Goal: Find contact information: Find contact information

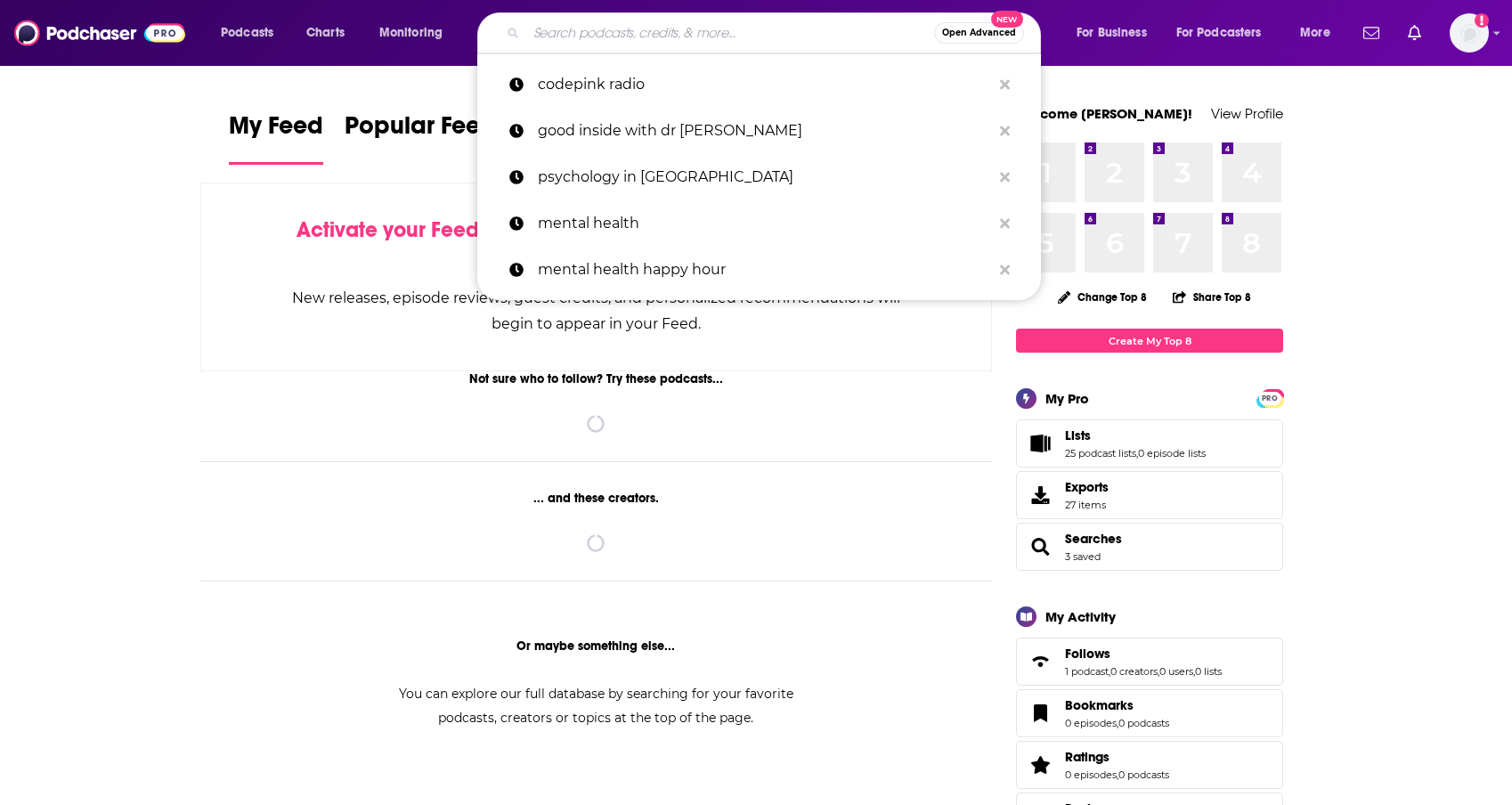
click at [635, 40] on input "Search podcasts, credits, & more..." at bounding box center [730, 32] width 408 height 28
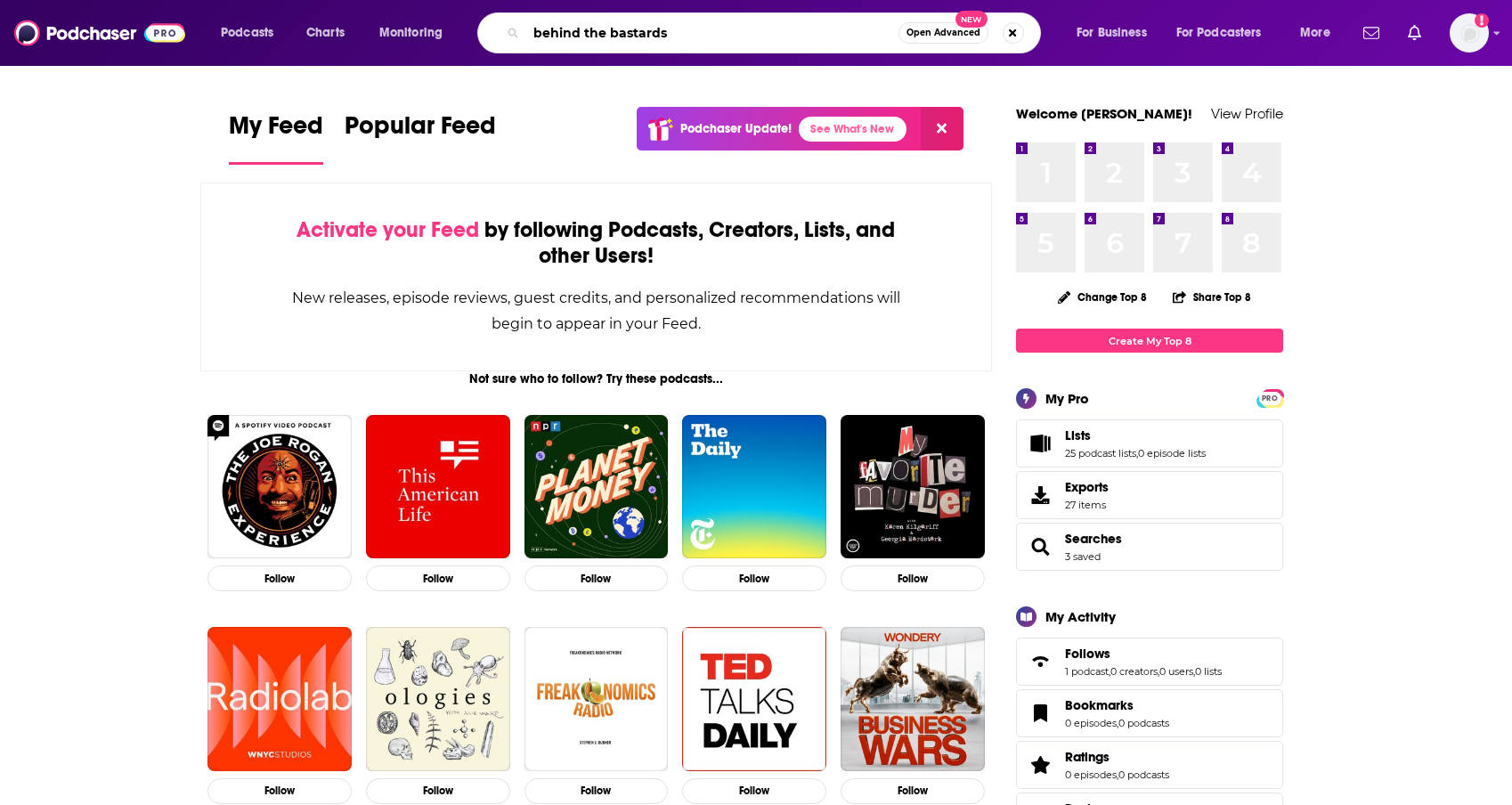
type input "behind the bastards"
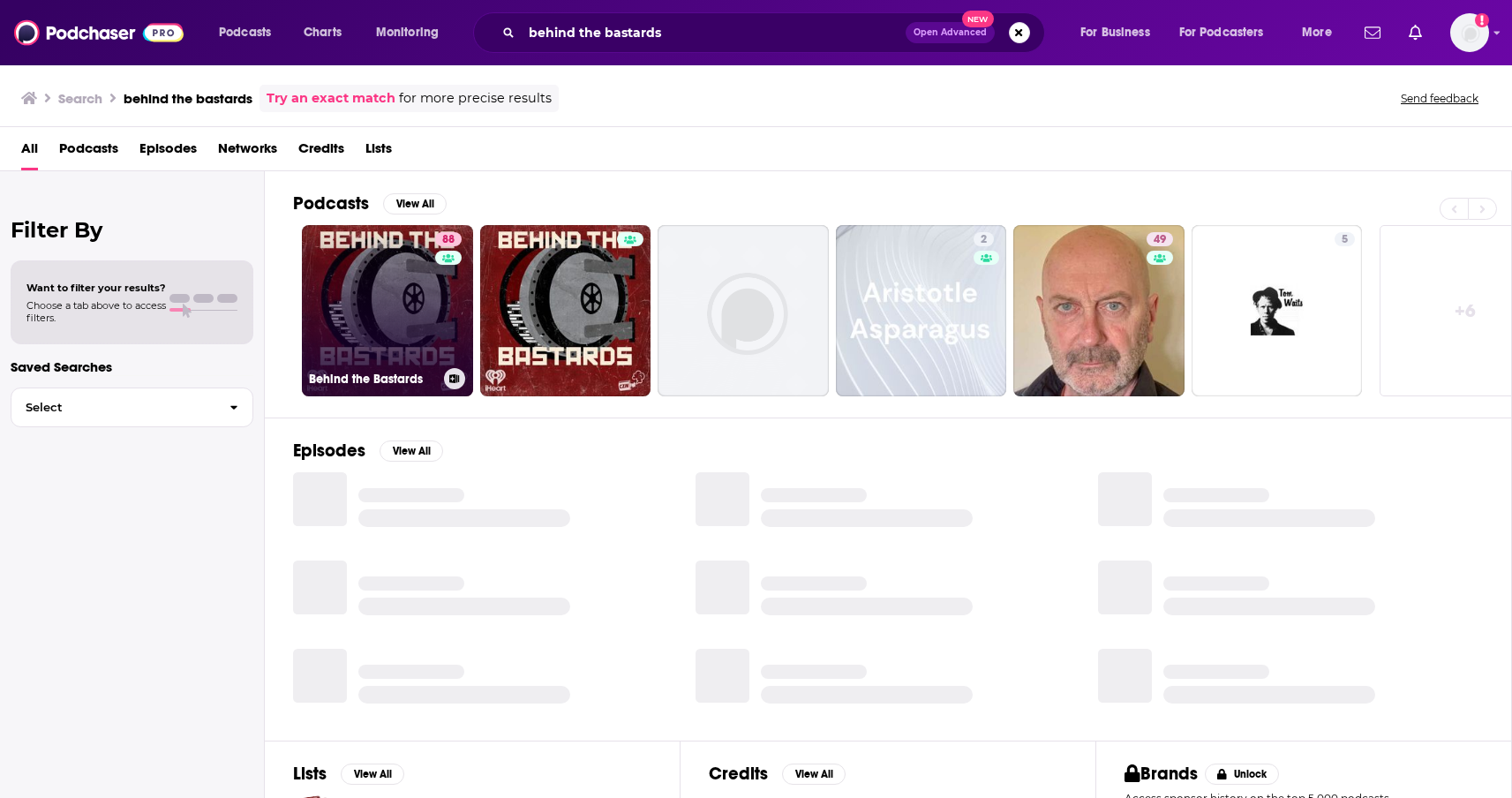
click at [432, 260] on link "88 Behind the Bastards" at bounding box center [387, 310] width 171 height 171
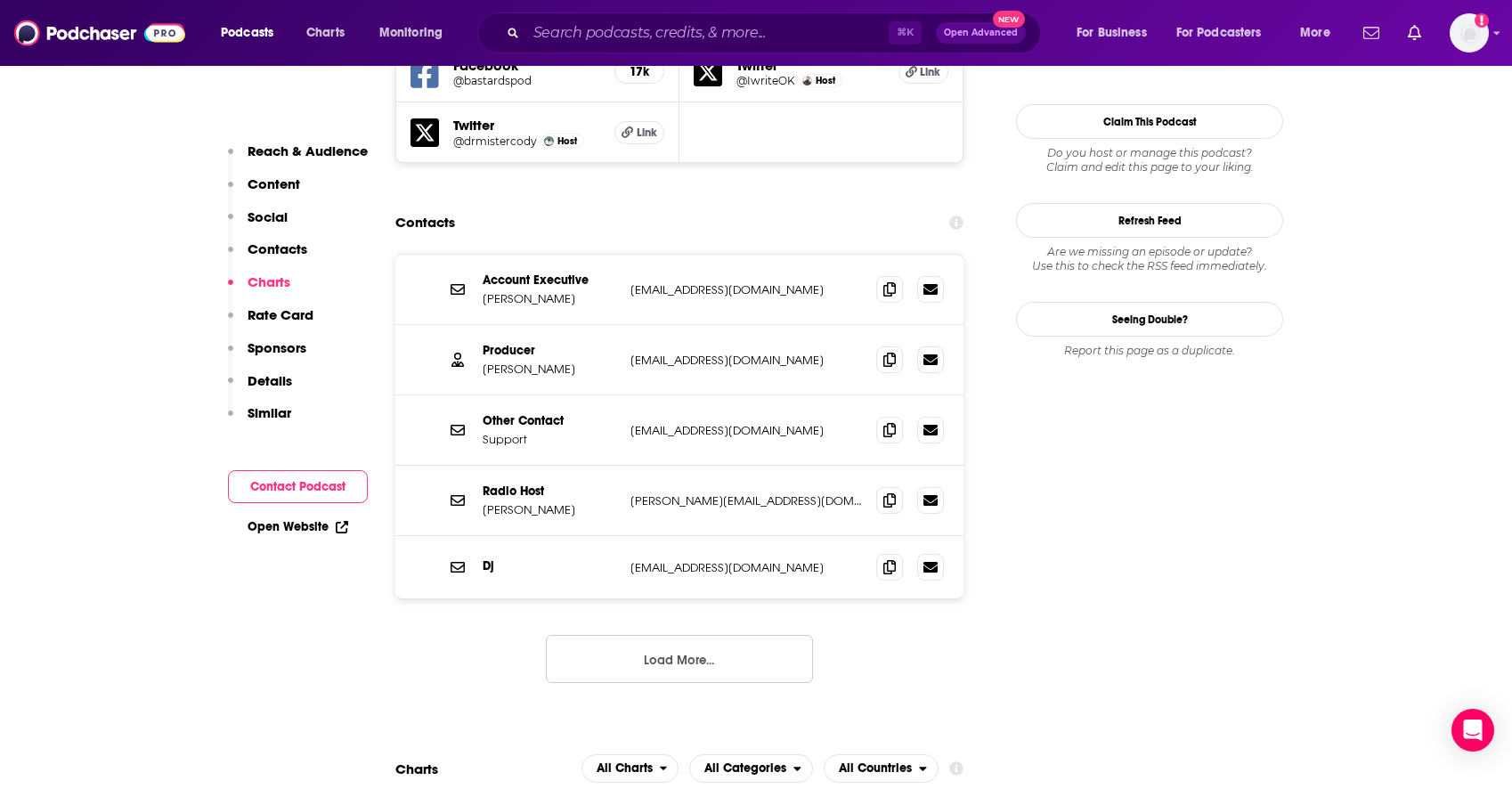
scroll to position [1708, 0]
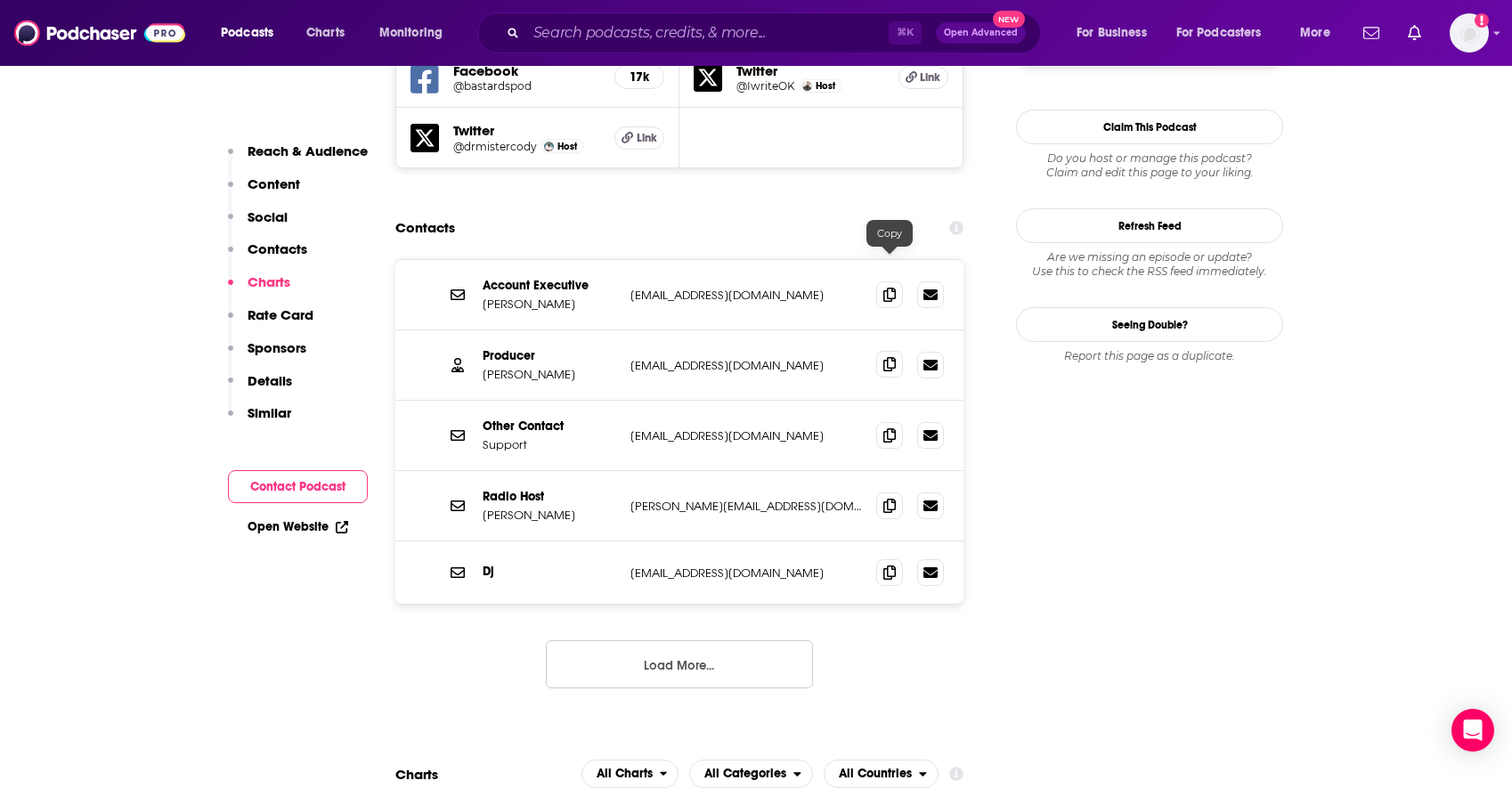
click at [892, 357] on icon at bounding box center [888, 364] width 13 height 15
drag, startPoint x: 600, startPoint y: 413, endPoint x: 478, endPoint y: 419, distance: 122.1
click at [478, 471] on div "Radio Host [PERSON_NAME] [PERSON_NAME][EMAIL_ADDRESS][DOMAIN_NAME] [PERSON_NAME…" at bounding box center [679, 506] width 568 height 70
copy p "[PERSON_NAME]"
